Goal: Complete application form

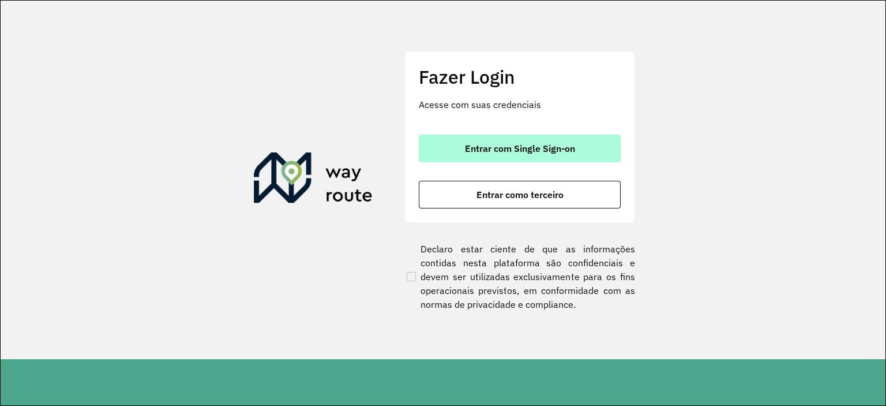
click at [451, 136] on button "Entrar com Single Sign-on" at bounding box center [520, 148] width 202 height 28
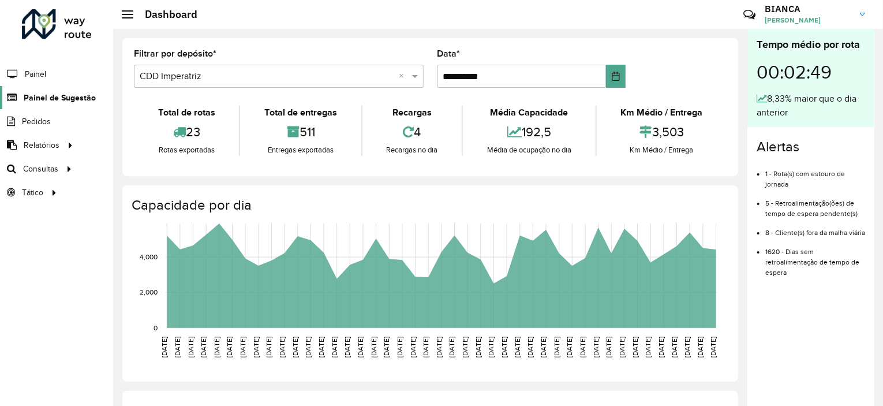
click at [57, 97] on span "Painel de Sugestão" at bounding box center [60, 98] width 72 height 12
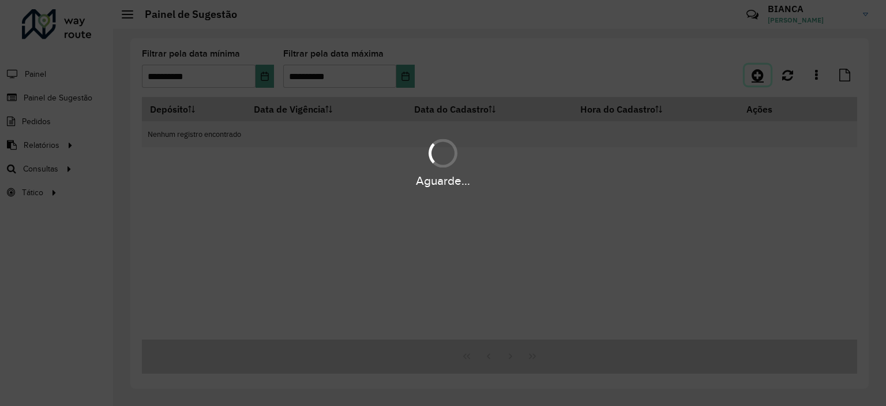
click at [766, 77] on link at bounding box center [758, 75] width 26 height 21
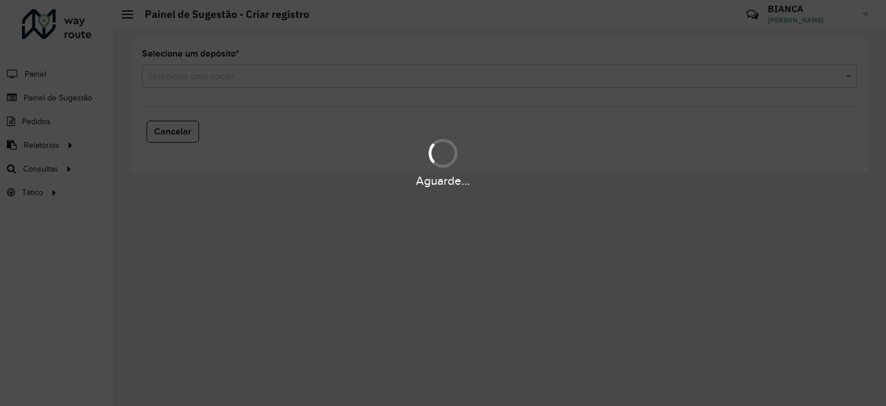
click at [188, 80] on div "Aguarde..." at bounding box center [443, 203] width 886 height 406
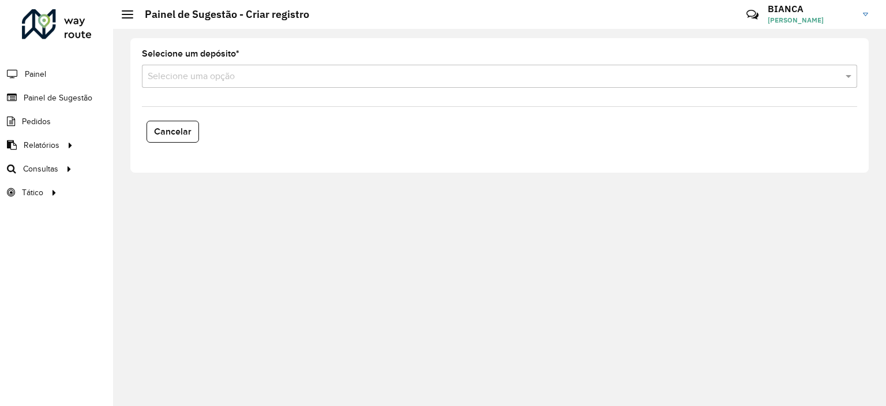
click at [206, 72] on input "text" at bounding box center [488, 77] width 681 height 14
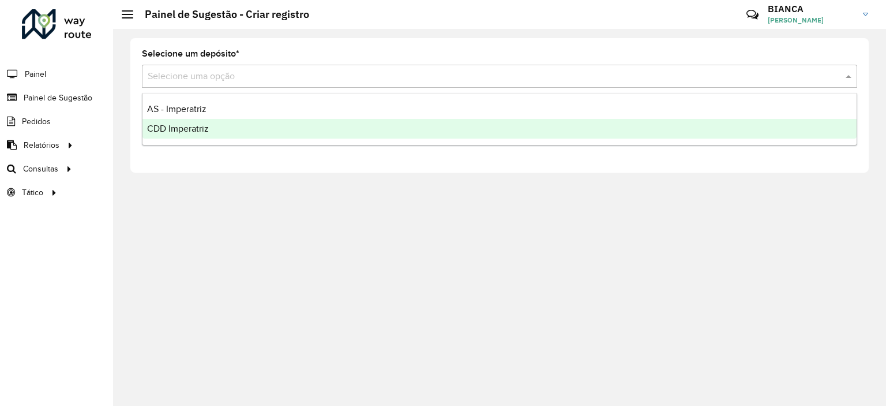
click at [183, 136] on div "CDD Imperatriz" at bounding box center [500, 129] width 714 height 20
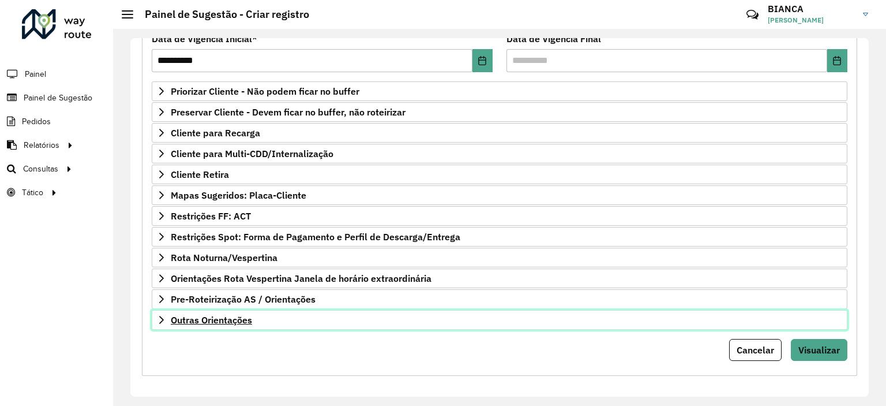
click at [225, 320] on span "Outras Orientações" at bounding box center [211, 319] width 81 height 9
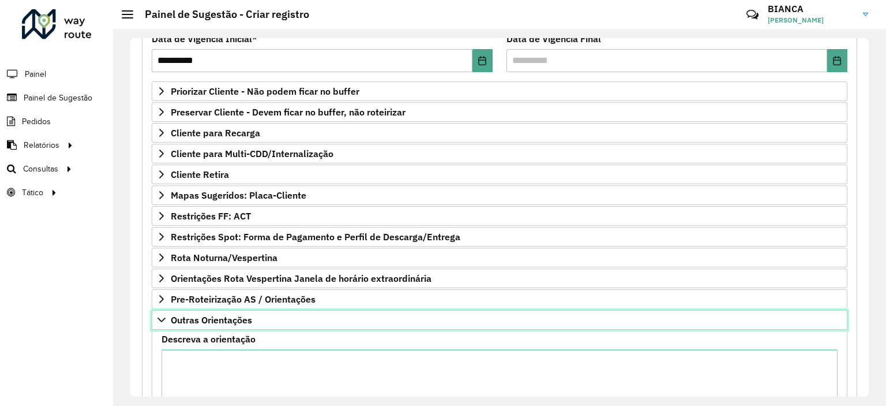
scroll to position [290, 0]
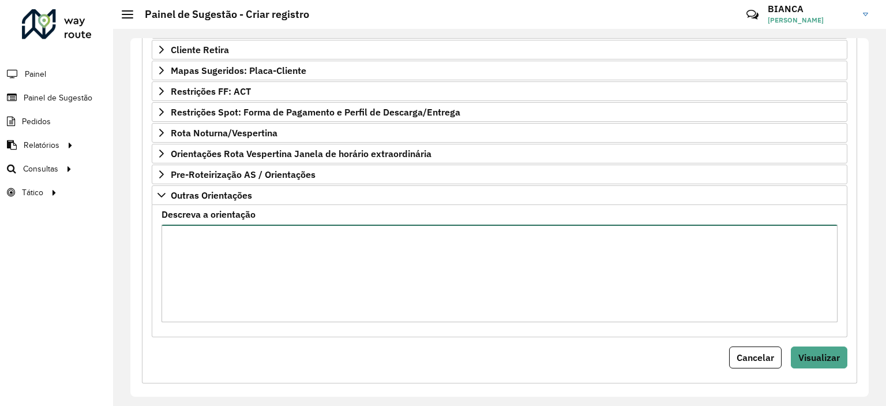
click at [275, 282] on textarea "Descreva a orientação" at bounding box center [500, 273] width 676 height 98
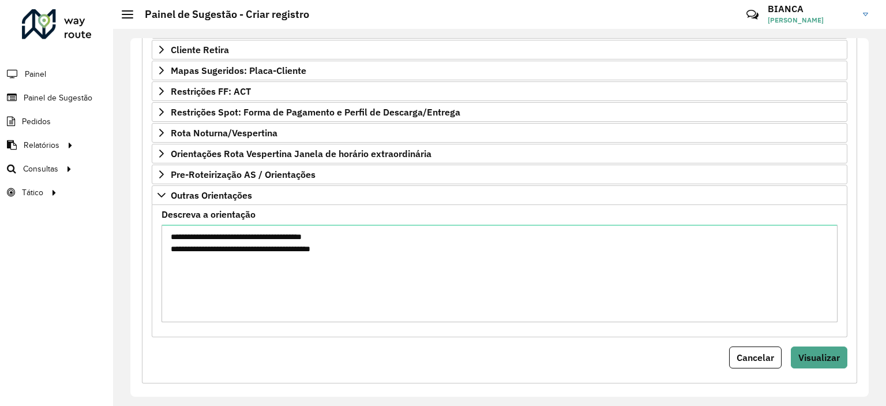
click at [317, 373] on div "**********" at bounding box center [499, 117] width 715 height 531
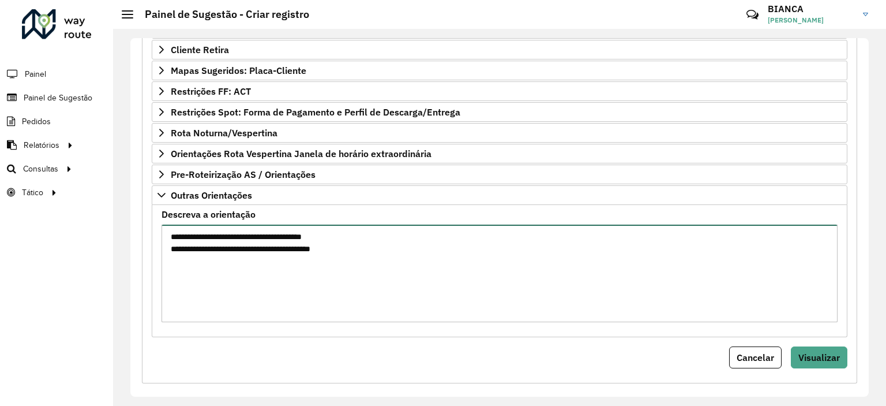
click at [372, 248] on textarea "**********" at bounding box center [500, 273] width 676 height 98
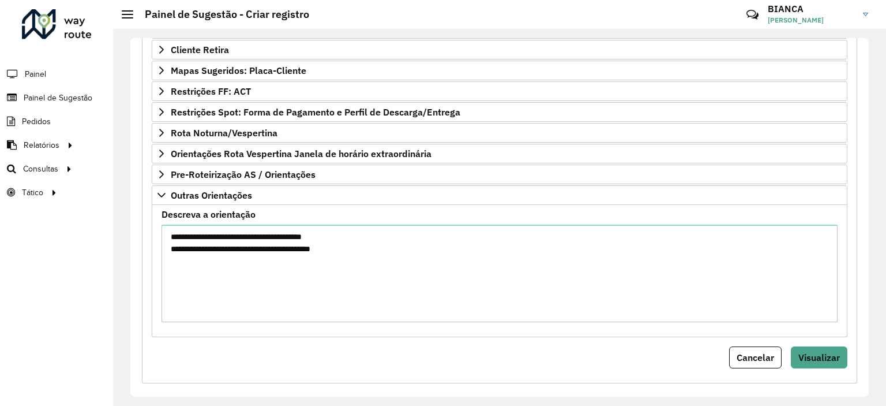
click at [380, 346] on div "Cancelar Visualizar" at bounding box center [500, 357] width 696 height 22
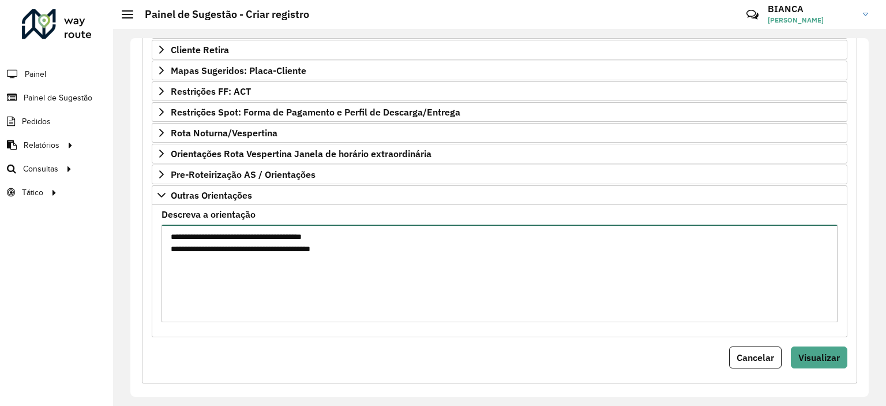
click at [381, 253] on textarea "**********" at bounding box center [500, 273] width 676 height 98
type textarea "**********"
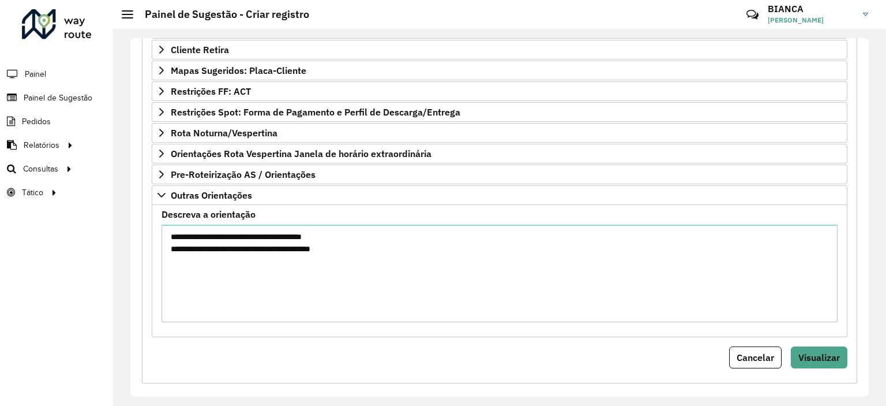
click at [398, 361] on div "Cancelar Visualizar" at bounding box center [500, 357] width 696 height 22
click at [818, 346] on button "Visualizar" at bounding box center [819, 357] width 57 height 22
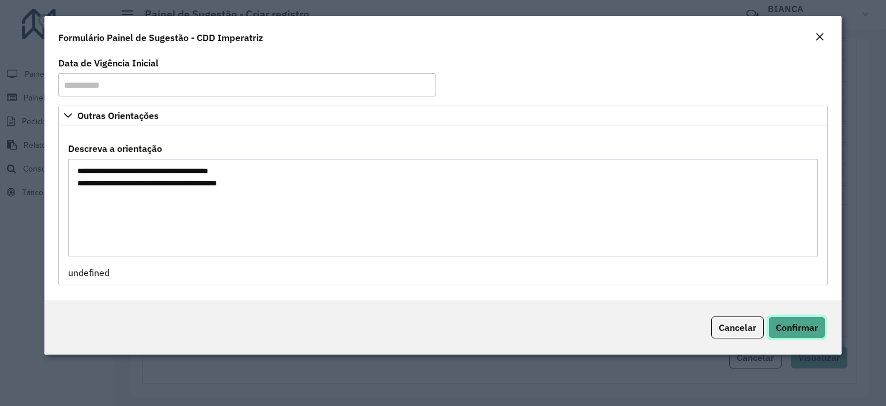
click at [799, 325] on span "Confirmar" at bounding box center [797, 327] width 42 height 12
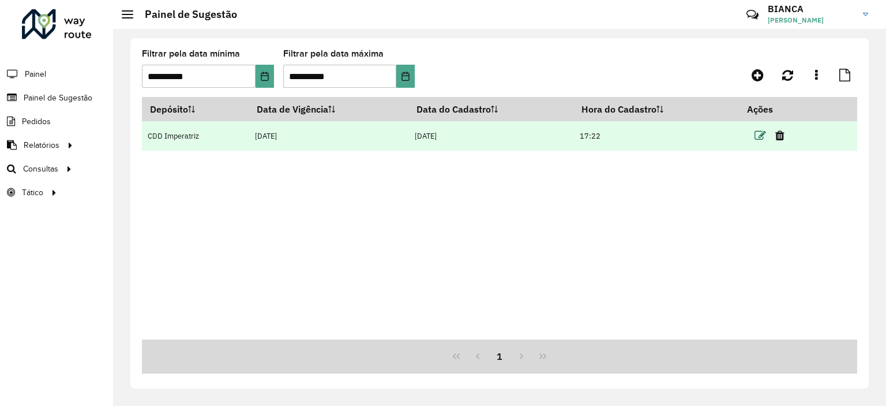
click at [760, 138] on icon at bounding box center [761, 136] width 12 height 12
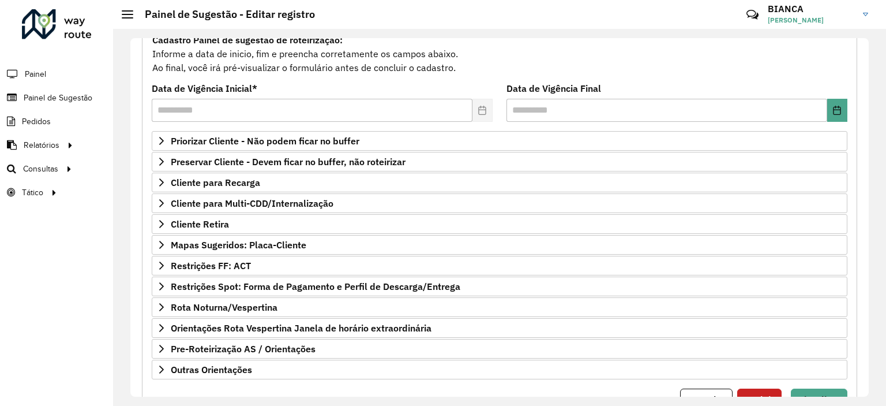
scroll to position [165, 0]
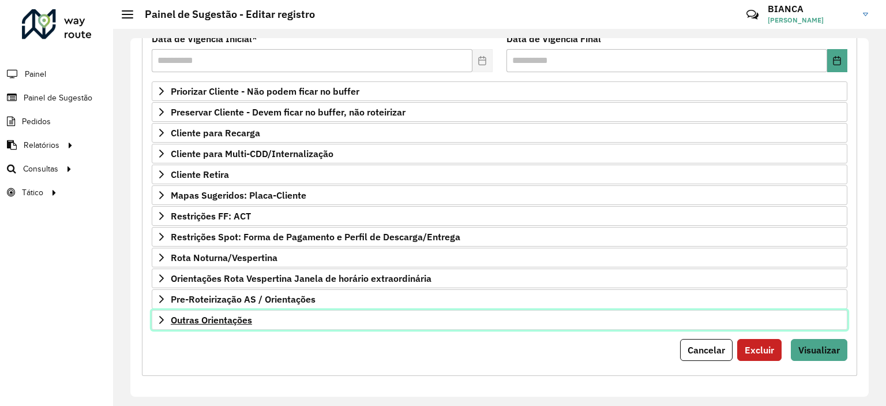
click at [236, 323] on link "Outras Orientações" at bounding box center [500, 320] width 696 height 20
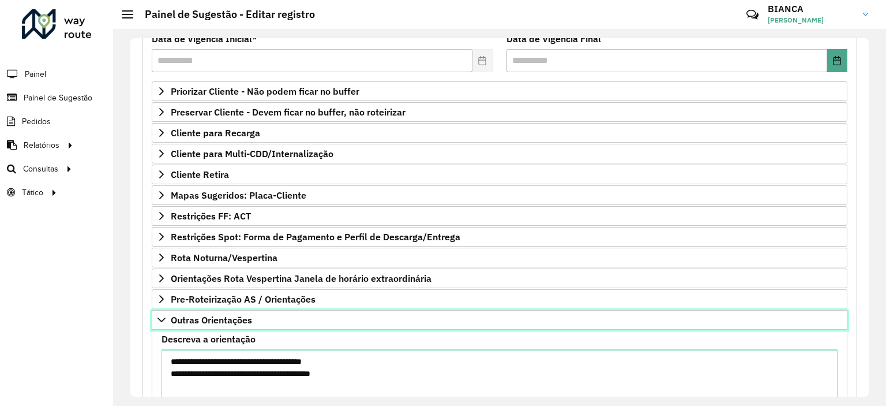
scroll to position [298, 0]
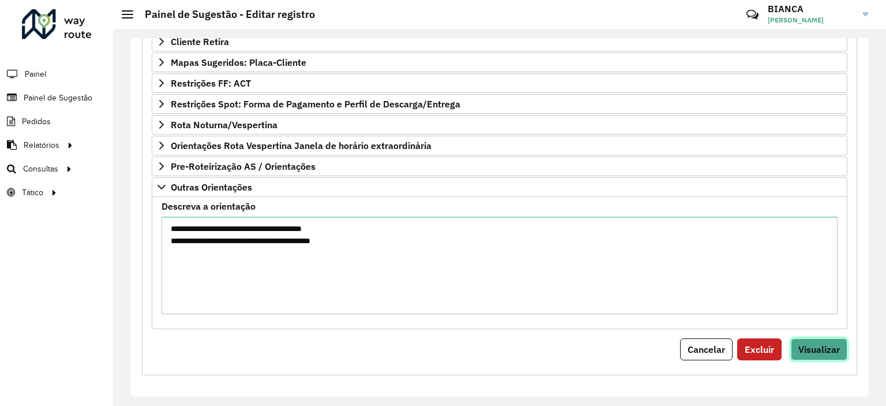
click at [808, 343] on span "Visualizar" at bounding box center [820, 349] width 42 height 12
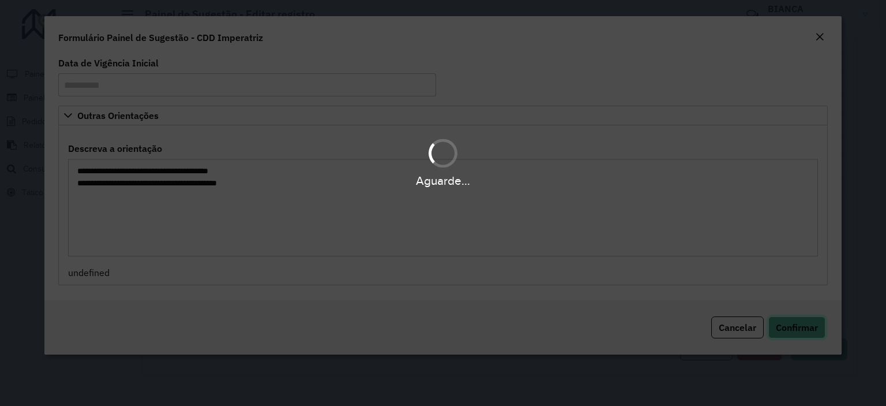
click at [796, 335] on button "Confirmar" at bounding box center [797, 327] width 57 height 22
